Goal: Transaction & Acquisition: Obtain resource

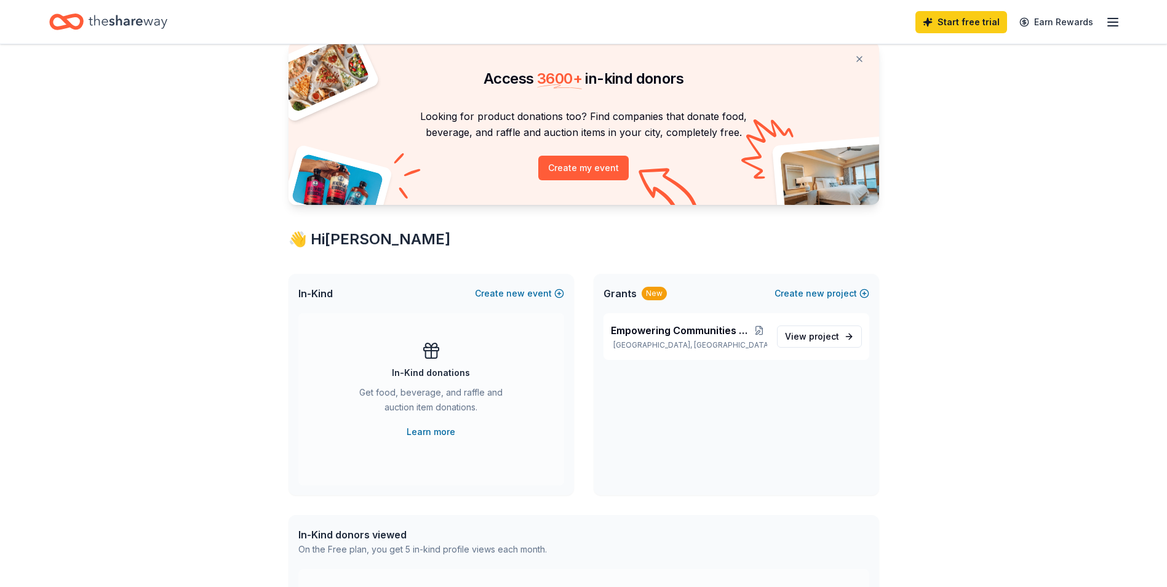
scroll to position [62, 0]
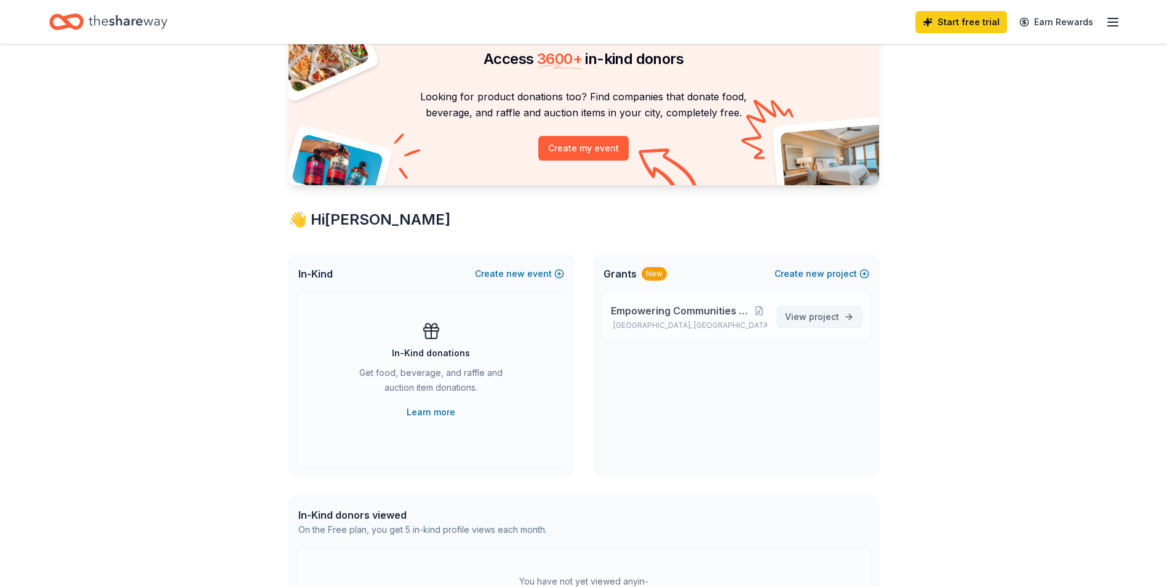
click at [815, 322] on span "View project" at bounding box center [812, 316] width 54 height 15
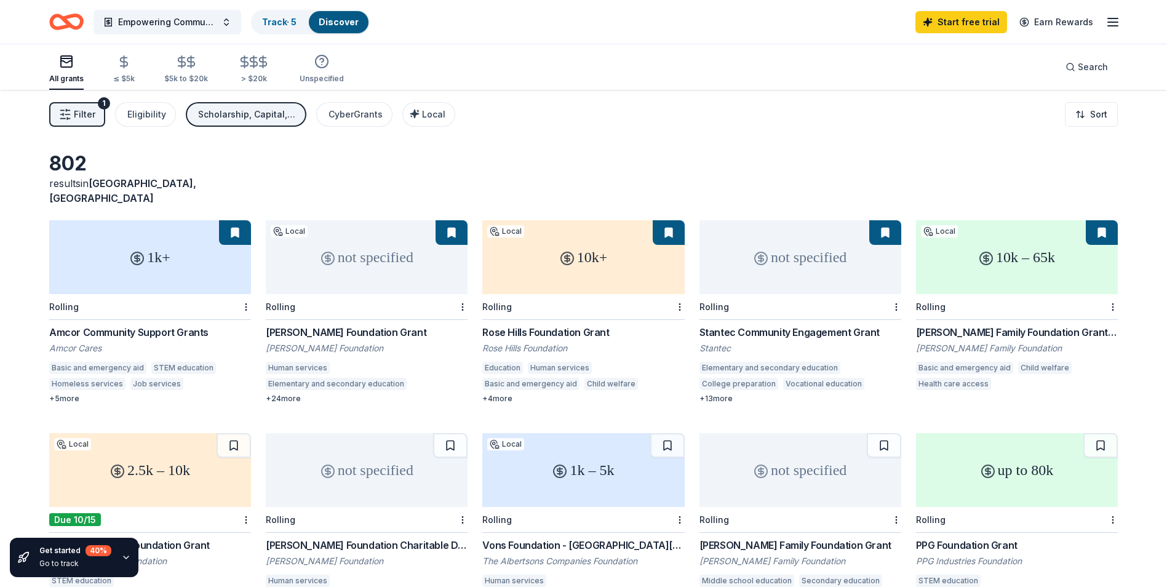
click at [603, 242] on div "10k+" at bounding box center [583, 257] width 202 height 74
click at [1101, 220] on button at bounding box center [1101, 232] width 32 height 25
click at [1041, 229] on div "10k – 65k" at bounding box center [1017, 257] width 202 height 74
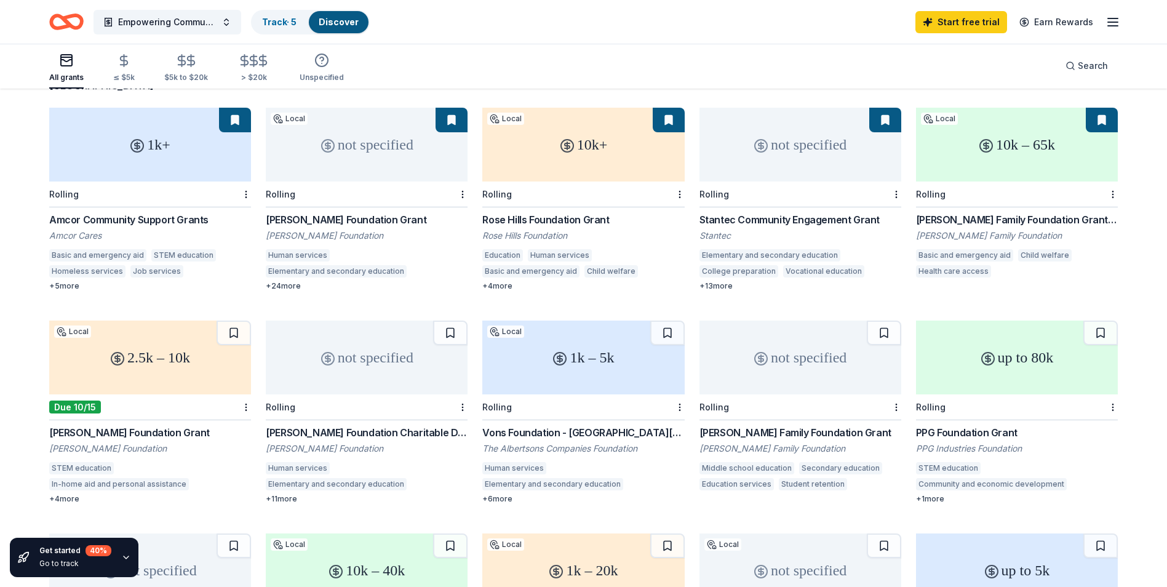
scroll to position [123, 0]
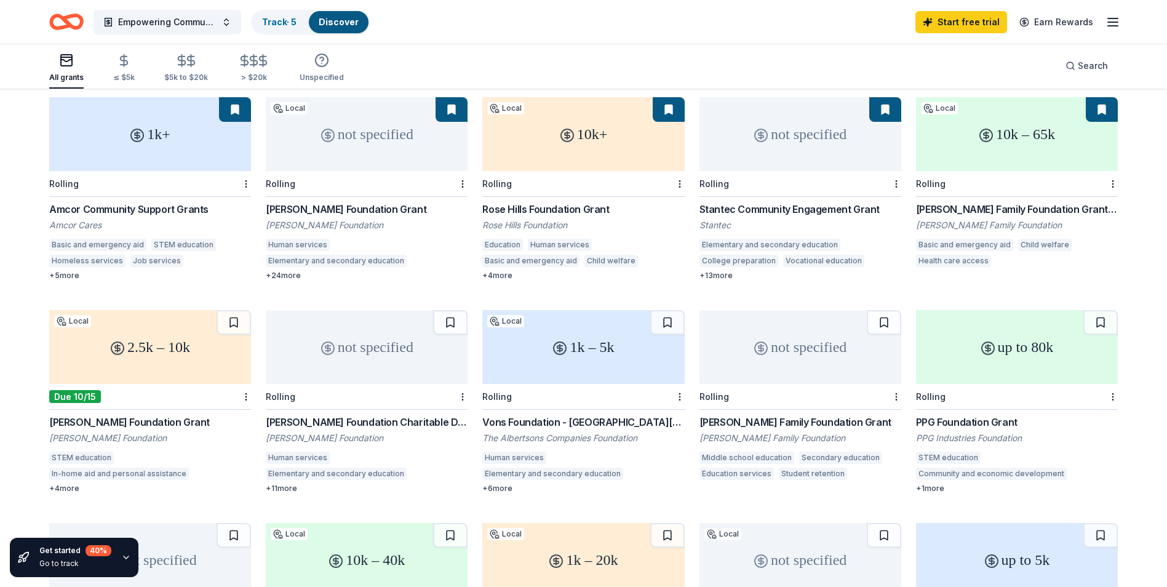
click at [565, 342] on circle at bounding box center [560, 348] width 12 height 12
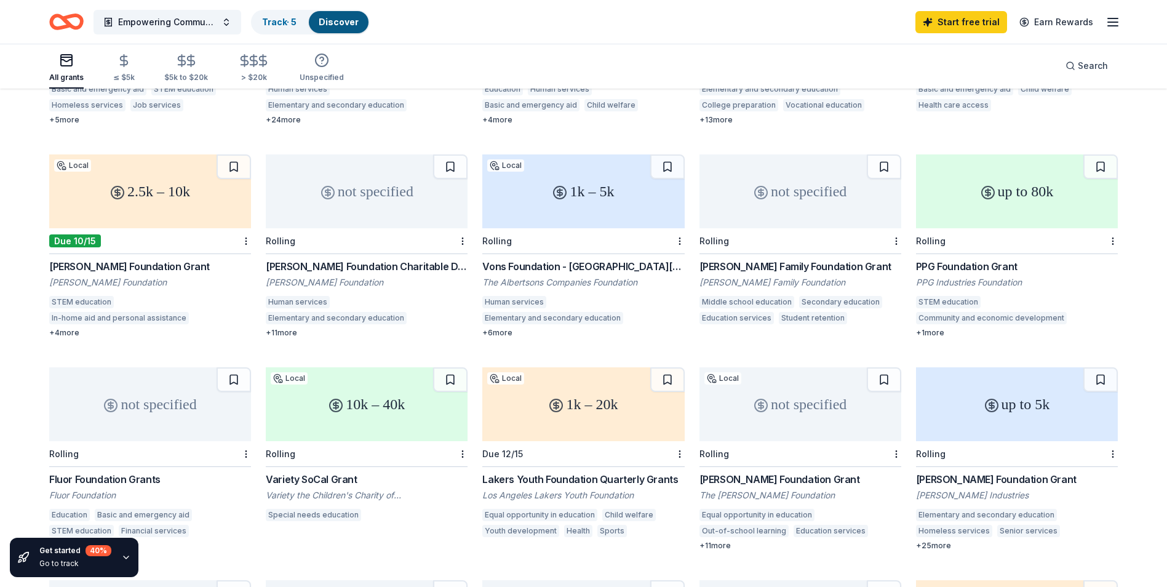
scroll to position [308, 0]
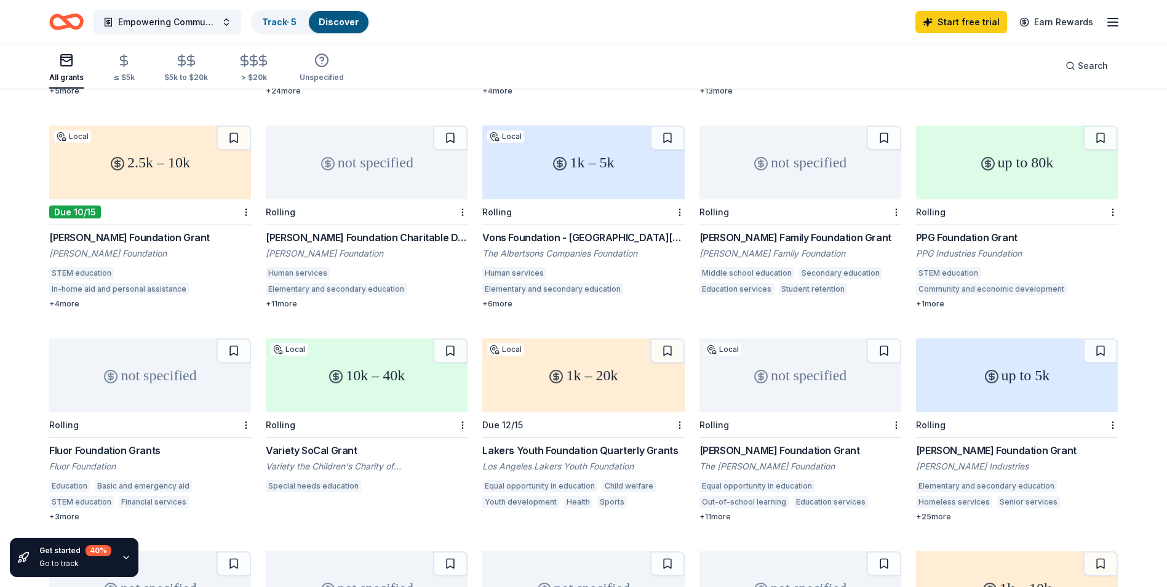
click at [571, 348] on div "1k – 20k" at bounding box center [583, 375] width 202 height 74
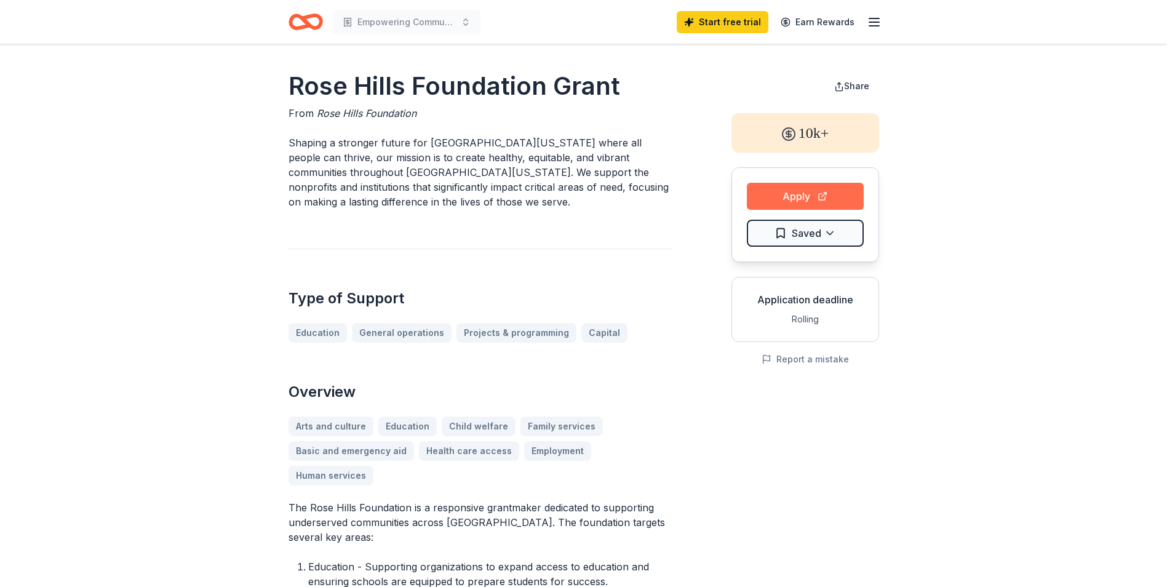
click at [805, 195] on button "Apply" at bounding box center [805, 196] width 117 height 27
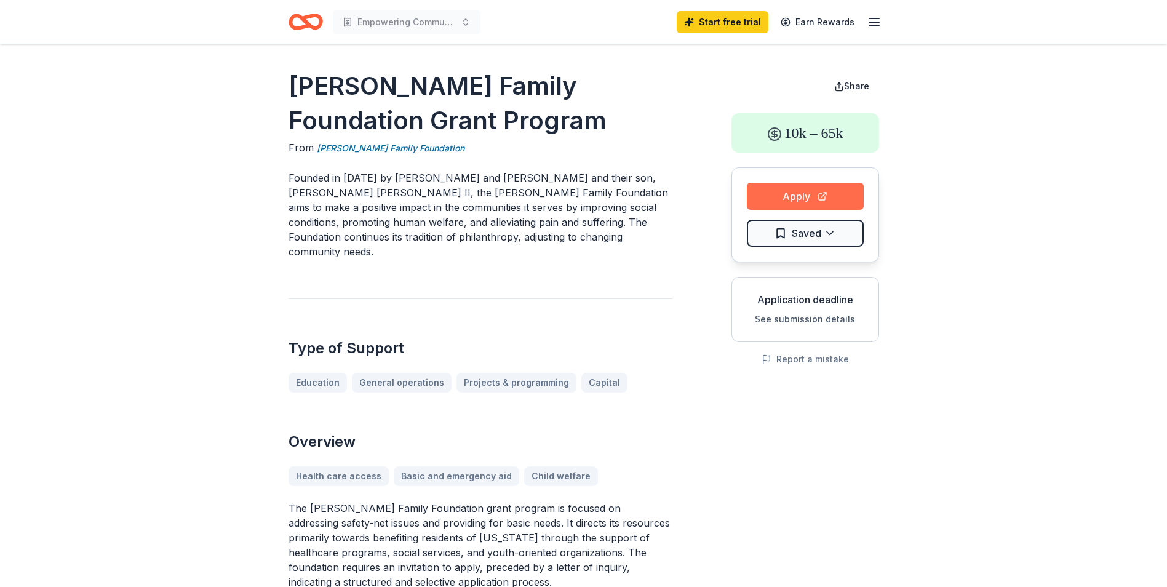
click at [792, 194] on button "Apply" at bounding box center [805, 196] width 117 height 27
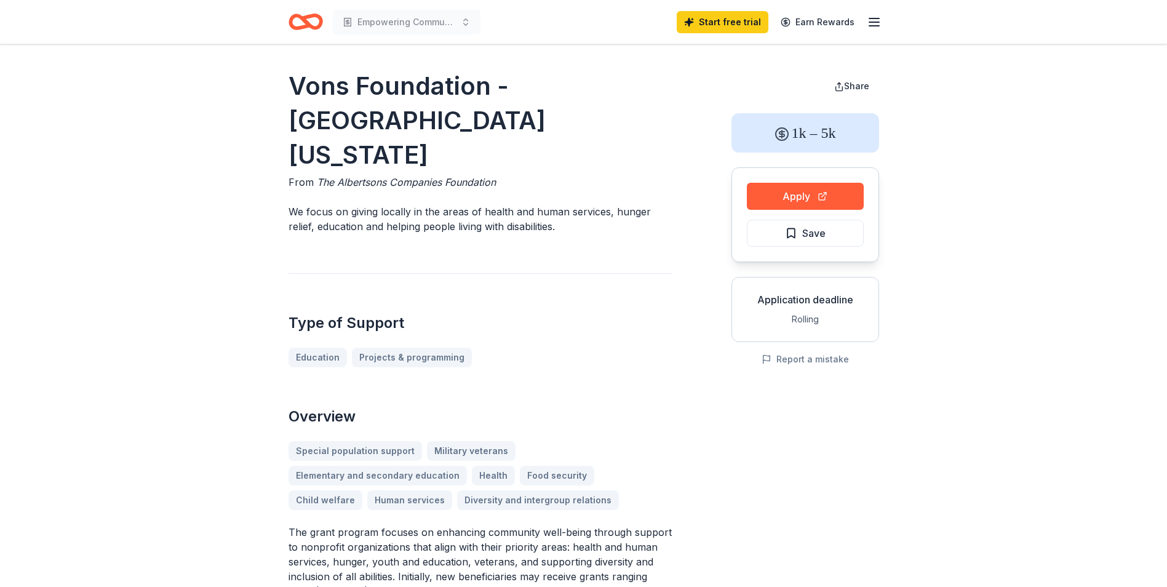
scroll to position [62, 0]
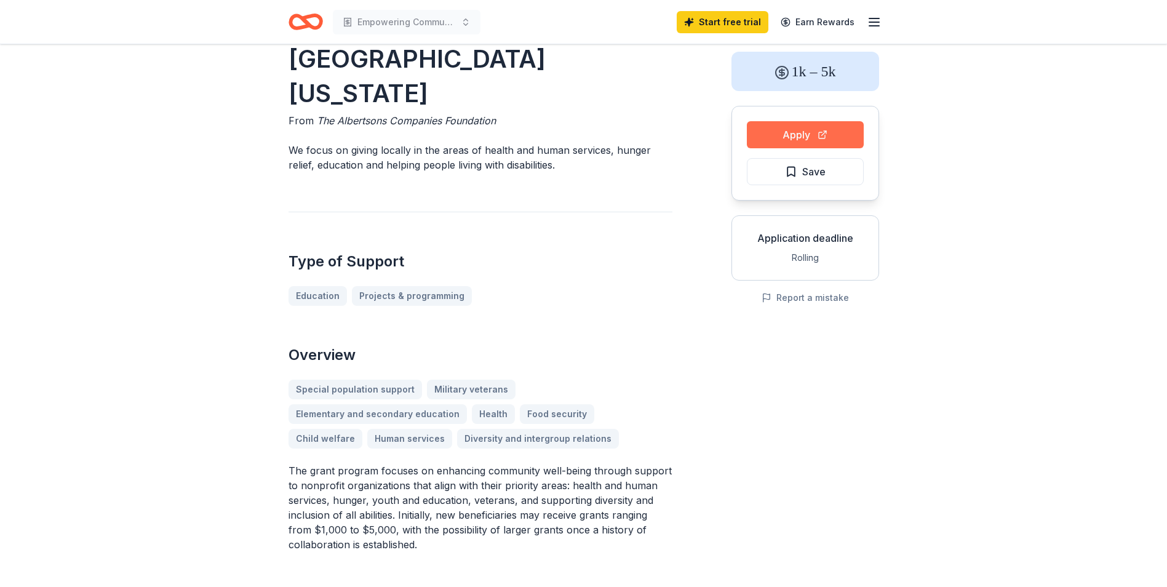
click at [817, 129] on button "Apply" at bounding box center [805, 134] width 117 height 27
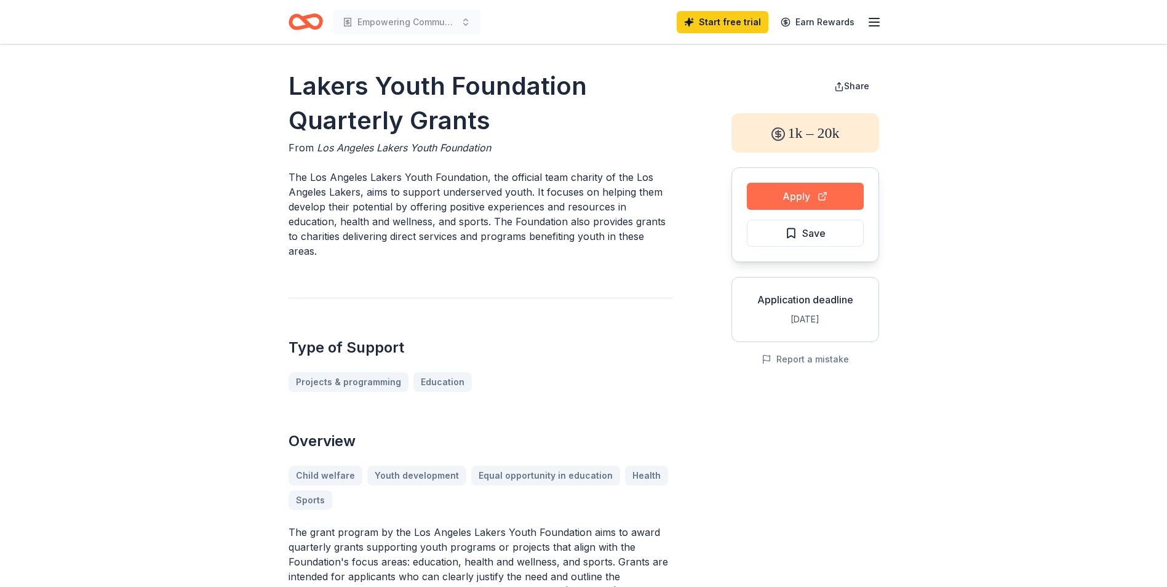
click at [803, 200] on button "Apply" at bounding box center [805, 196] width 117 height 27
